Goal: Task Accomplishment & Management: Use online tool/utility

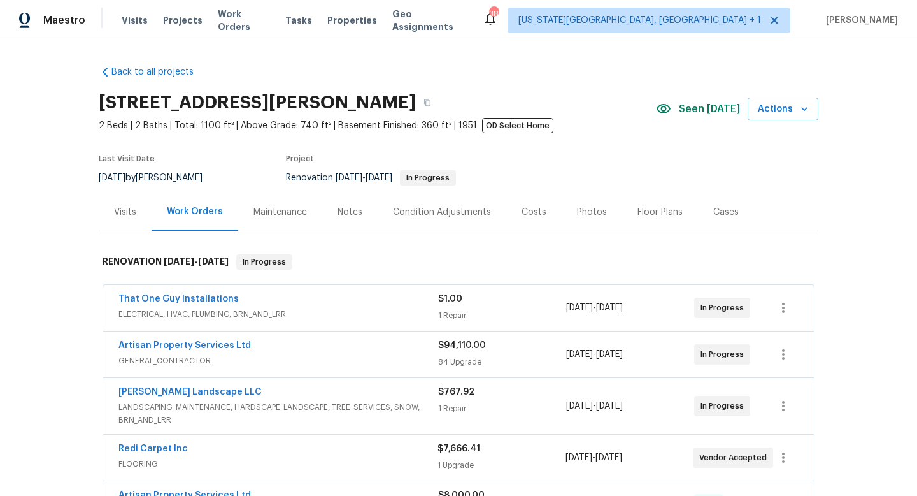
click at [131, 27] on div "Visits Projects Work Orders Tasks Properties Geo Assignments" at bounding box center [302, 20] width 361 height 25
click at [129, 22] on span "Visits" at bounding box center [135, 20] width 26 height 13
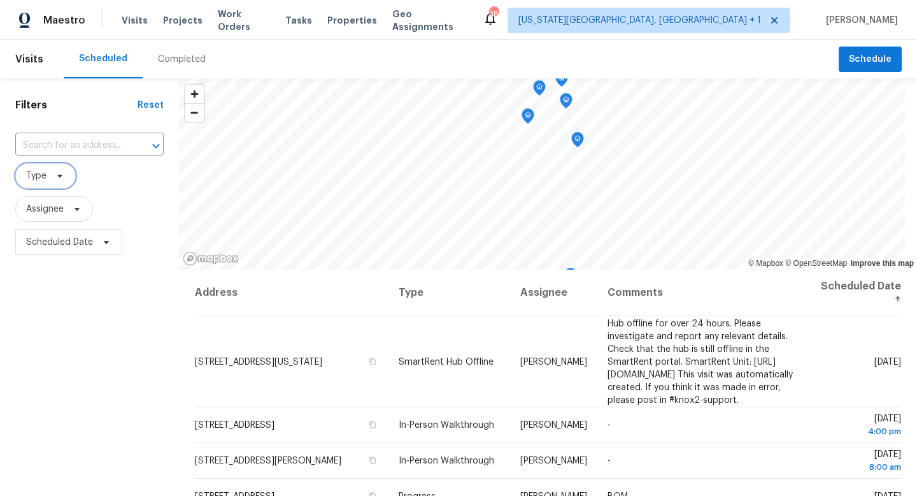
click at [60, 182] on span "Type" at bounding box center [45, 175] width 61 height 25
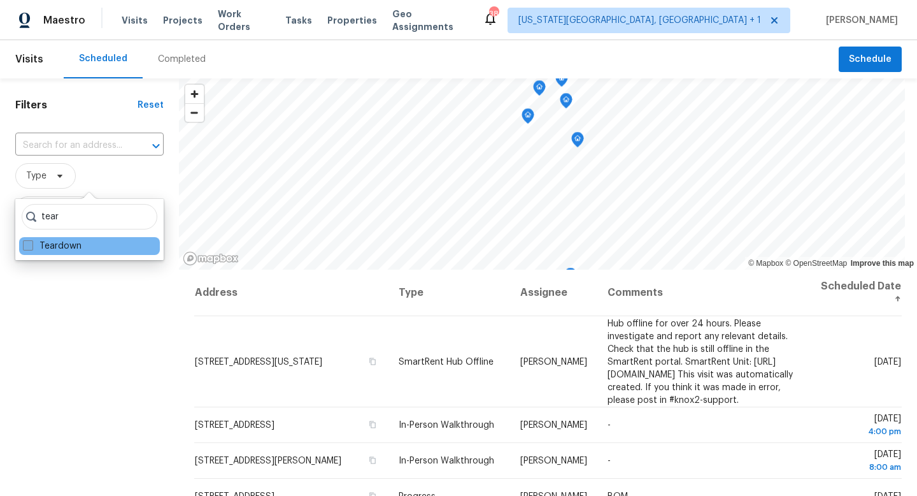
type input "tear"
click at [31, 245] on span at bounding box center [28, 245] width 10 height 10
click at [31, 245] on input "Teardown" at bounding box center [27, 244] width 8 height 8
checkbox input "true"
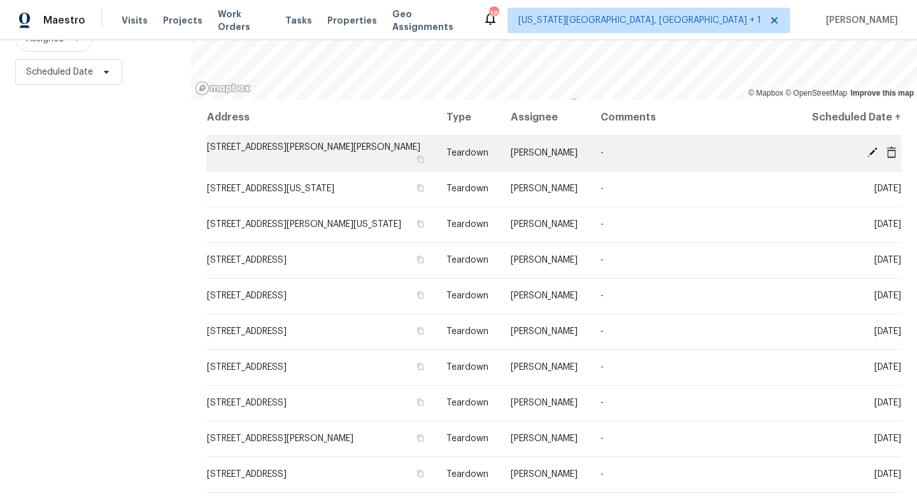
click at [871, 153] on icon at bounding box center [873, 152] width 10 height 10
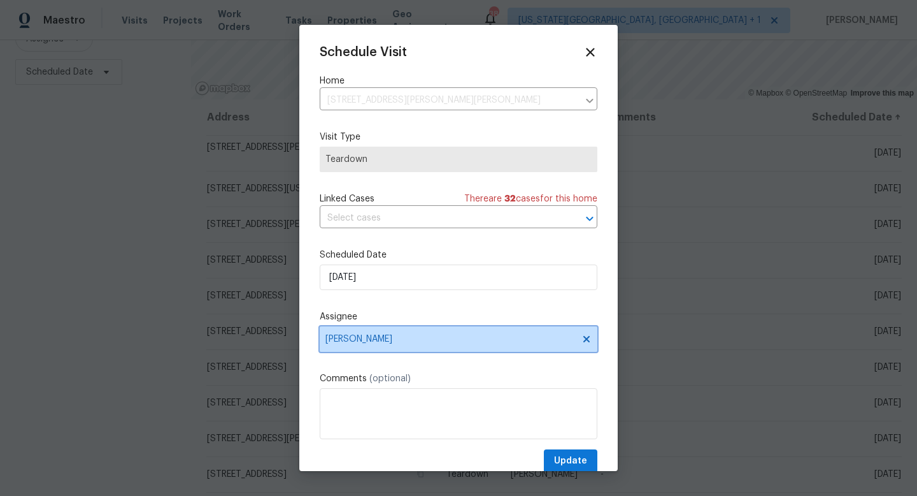
click at [357, 341] on span "[PERSON_NAME]" at bounding box center [451, 339] width 250 height 10
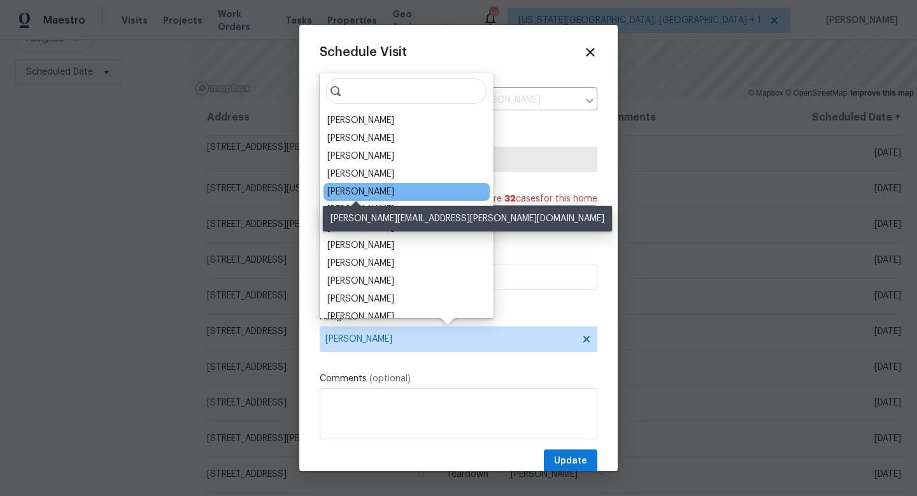
click at [338, 192] on div "[PERSON_NAME]" at bounding box center [360, 191] width 67 height 13
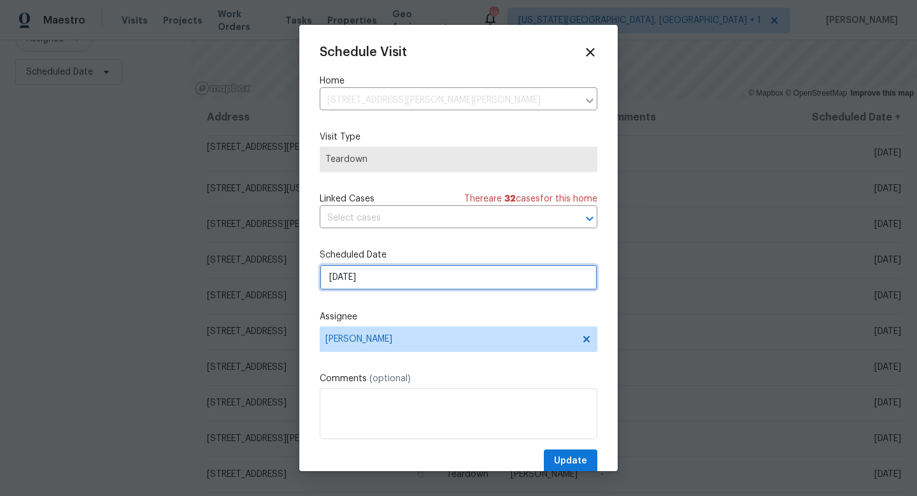
click at [349, 278] on input "[DATE]" at bounding box center [459, 276] width 278 height 25
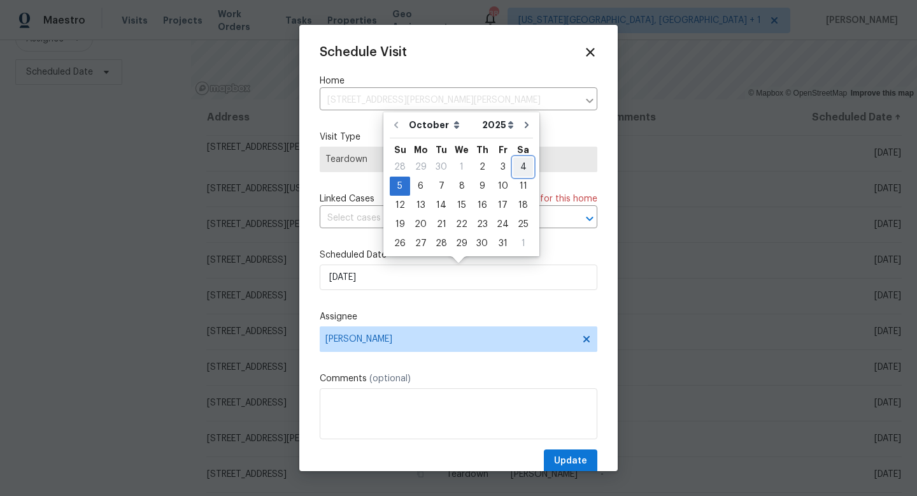
click at [515, 168] on div "4" at bounding box center [523, 167] width 20 height 18
type input "[DATE]"
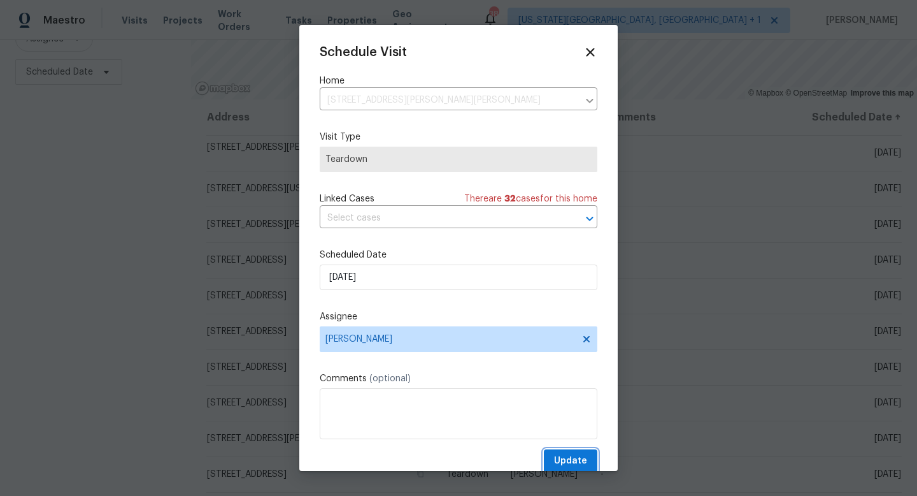
click at [566, 465] on span "Update" at bounding box center [570, 461] width 33 height 16
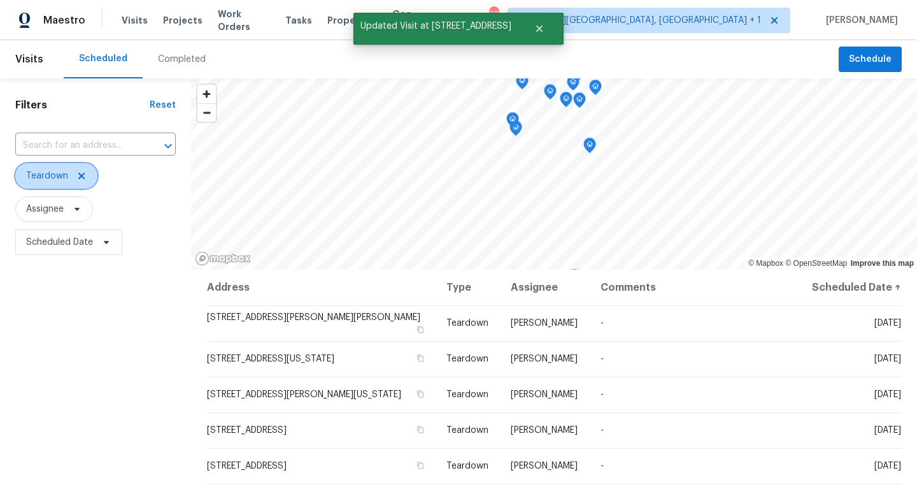
click at [79, 171] on icon at bounding box center [81, 176] width 10 height 10
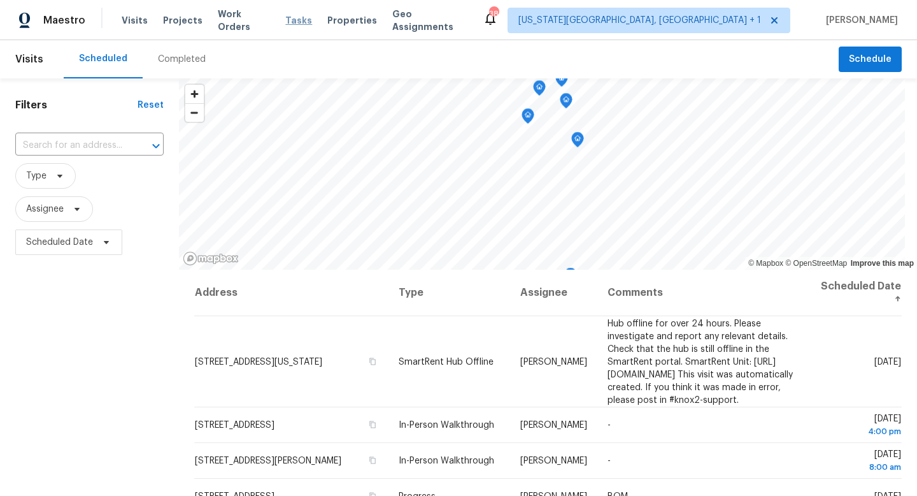
click at [289, 22] on span "Tasks" at bounding box center [298, 20] width 27 height 9
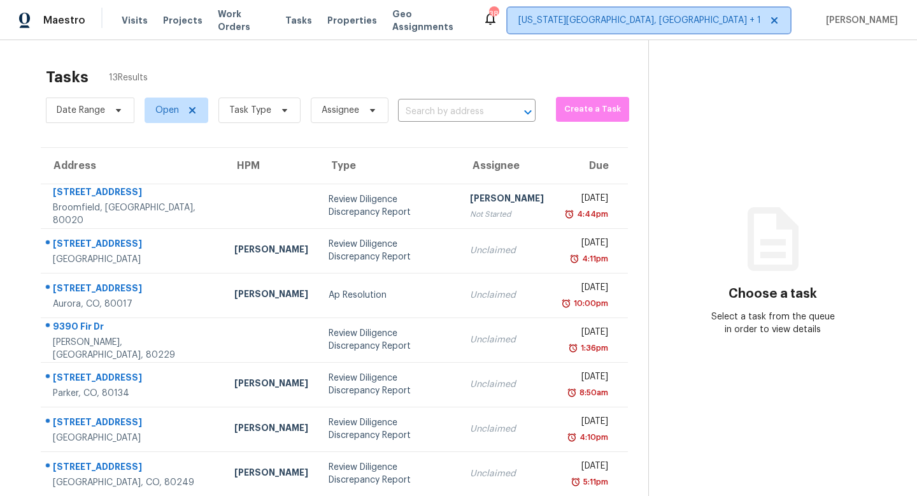
click at [701, 16] on span "[US_STATE][GEOGRAPHIC_DATA], [GEOGRAPHIC_DATA] + 1" at bounding box center [640, 20] width 243 height 13
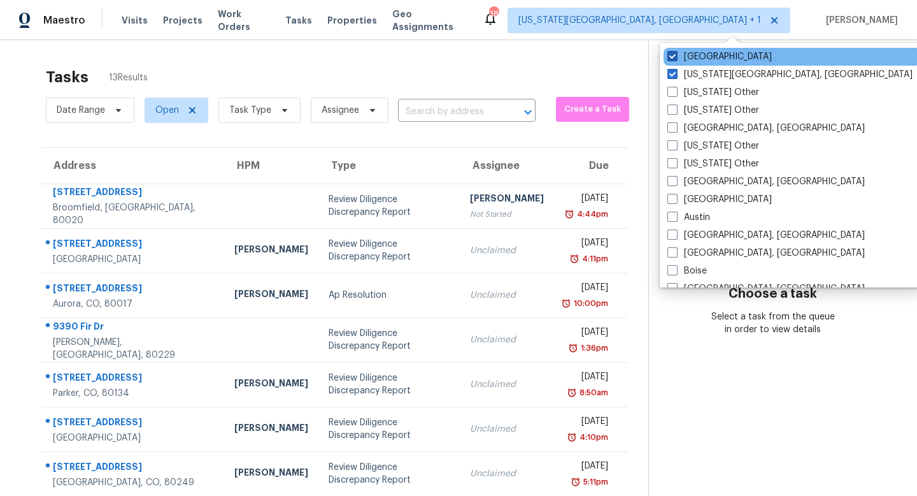
click at [670, 61] on span at bounding box center [673, 56] width 10 height 10
click at [670, 59] on input "[GEOGRAPHIC_DATA]" at bounding box center [672, 54] width 8 height 8
checkbox input "false"
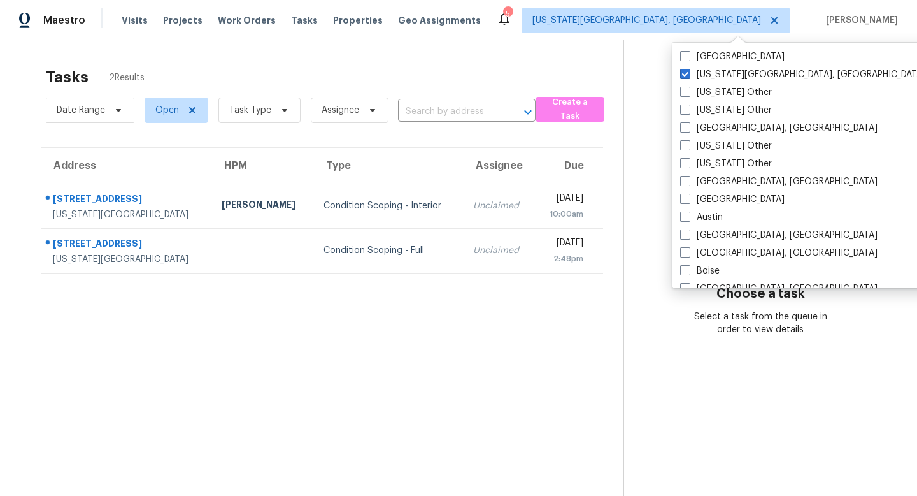
click at [425, 66] on div "Tasks 2 Results" at bounding box center [335, 77] width 578 height 33
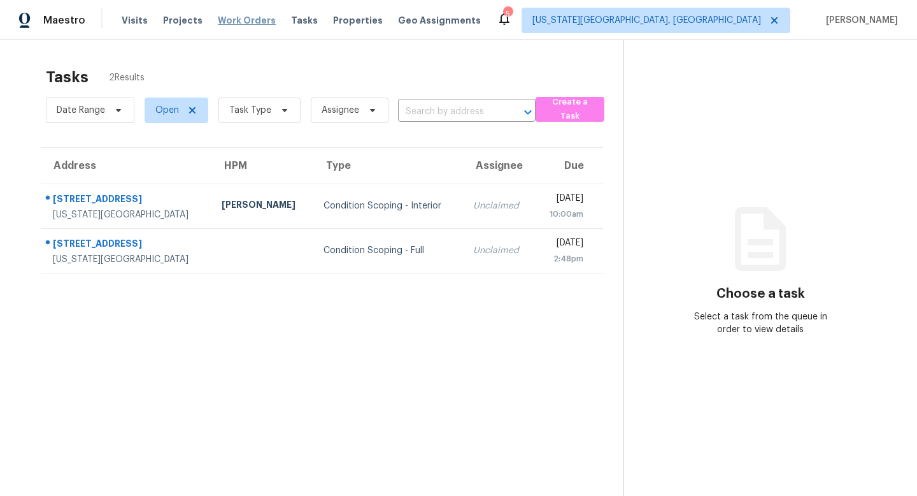
click at [240, 17] on span "Work Orders" at bounding box center [247, 20] width 58 height 13
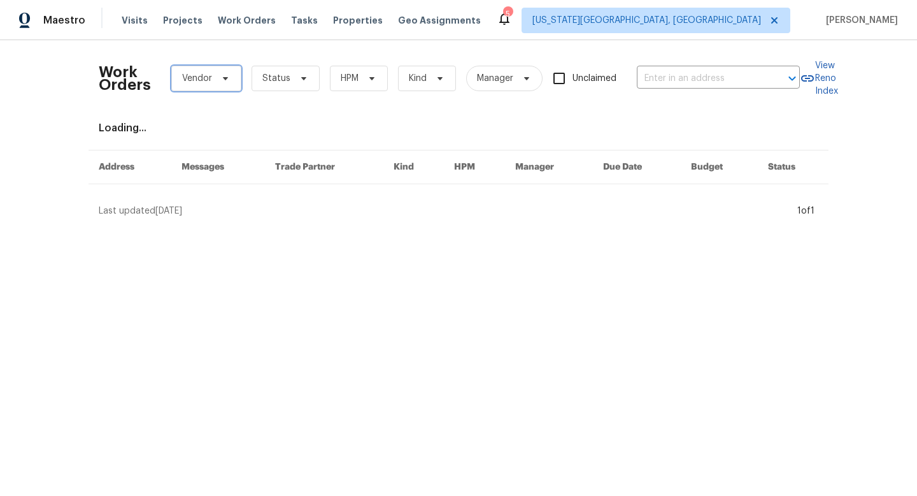
click at [229, 82] on span "Vendor" at bounding box center [206, 78] width 70 height 25
click at [501, 20] on div "Maestro Visits Projects Work Orders Tasks Properties Geo Assignments 5 [US_STAT…" at bounding box center [458, 20] width 917 height 40
click at [238, 21] on span "Work Orders" at bounding box center [247, 20] width 58 height 13
click at [223, 93] on div "Work Orders Vendor Status HPM Kind Manager Unclaimed ​" at bounding box center [449, 78] width 701 height 56
click at [220, 78] on icon at bounding box center [225, 78] width 10 height 10
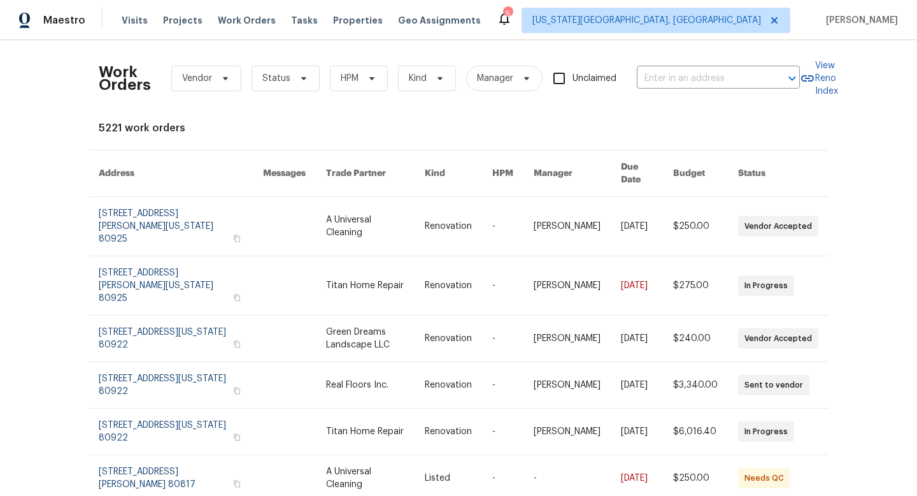
click at [488, 35] on div "Maestro Visits Projects Work Orders Tasks Properties Geo Assignments 5 [US_STAT…" at bounding box center [458, 20] width 917 height 40
click at [252, 20] on span "Work Orders" at bounding box center [247, 20] width 58 height 13
click at [281, 94] on div "Work Orders Vendor Status HPM Kind Manager Unclaimed ​" at bounding box center [449, 78] width 701 height 56
click at [279, 85] on span "Status" at bounding box center [286, 78] width 68 height 25
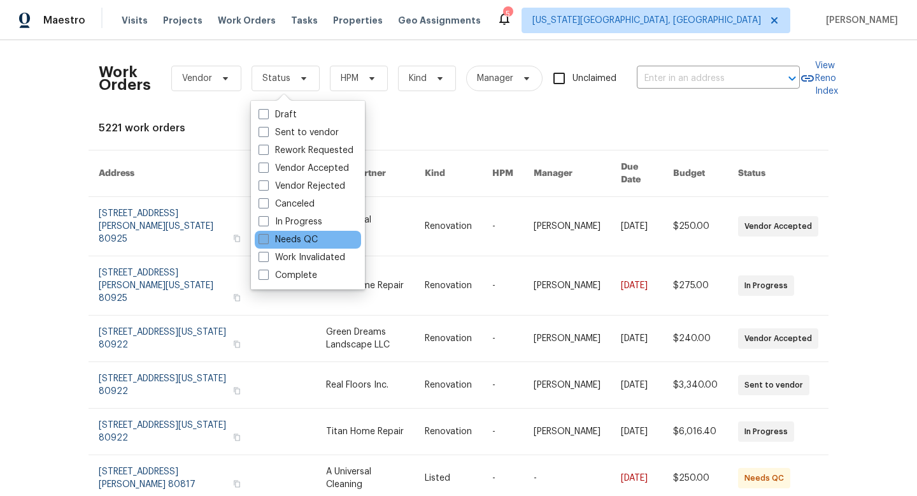
click at [263, 236] on span at bounding box center [264, 239] width 10 height 10
click at [263, 236] on input "Needs QC" at bounding box center [263, 237] width 8 height 8
checkbox input "true"
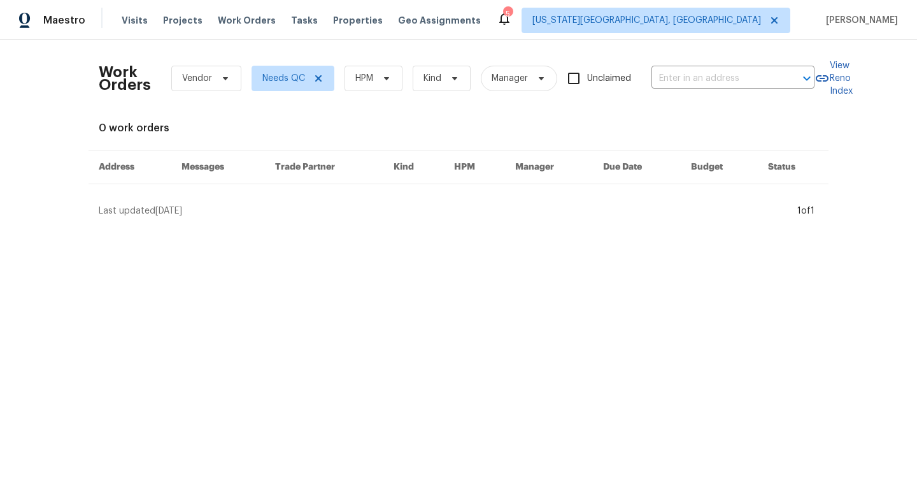
click at [498, 117] on div "Work Orders Vendor Needs QC HPM Kind Manager Unclaimed ​ View Reno Index 0 work…" at bounding box center [459, 133] width 720 height 167
